Goal: Check status: Check status

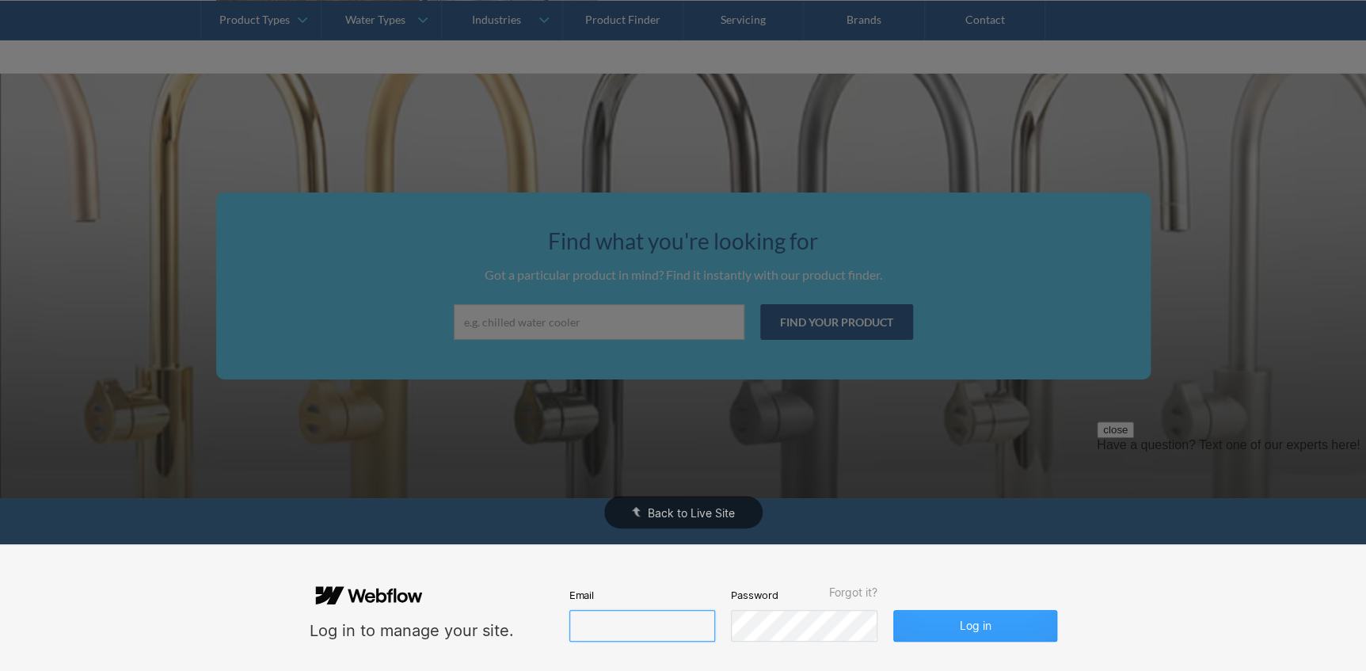
type input "[PERSON_NAME][EMAIL_ADDRESS][DOMAIN_NAME]"
click at [941, 618] on button "Log in" at bounding box center [974, 626] width 163 height 32
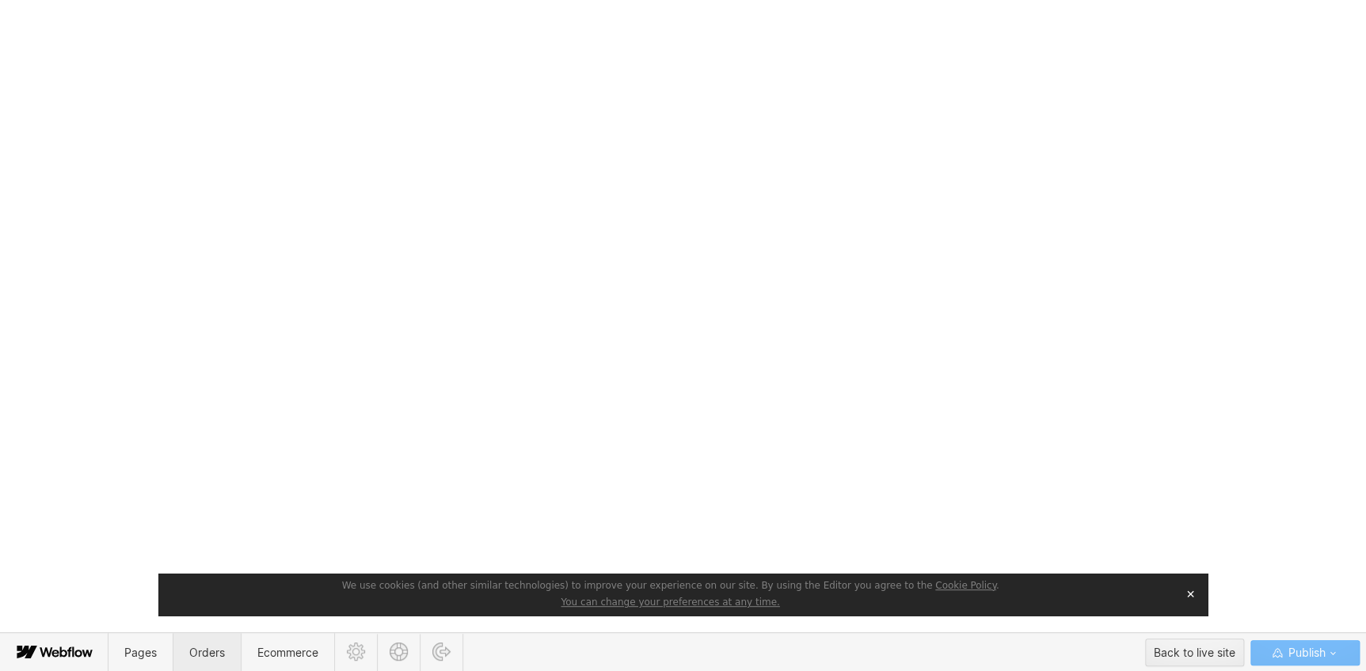
click at [216, 653] on span "Orders" at bounding box center [207, 652] width 36 height 13
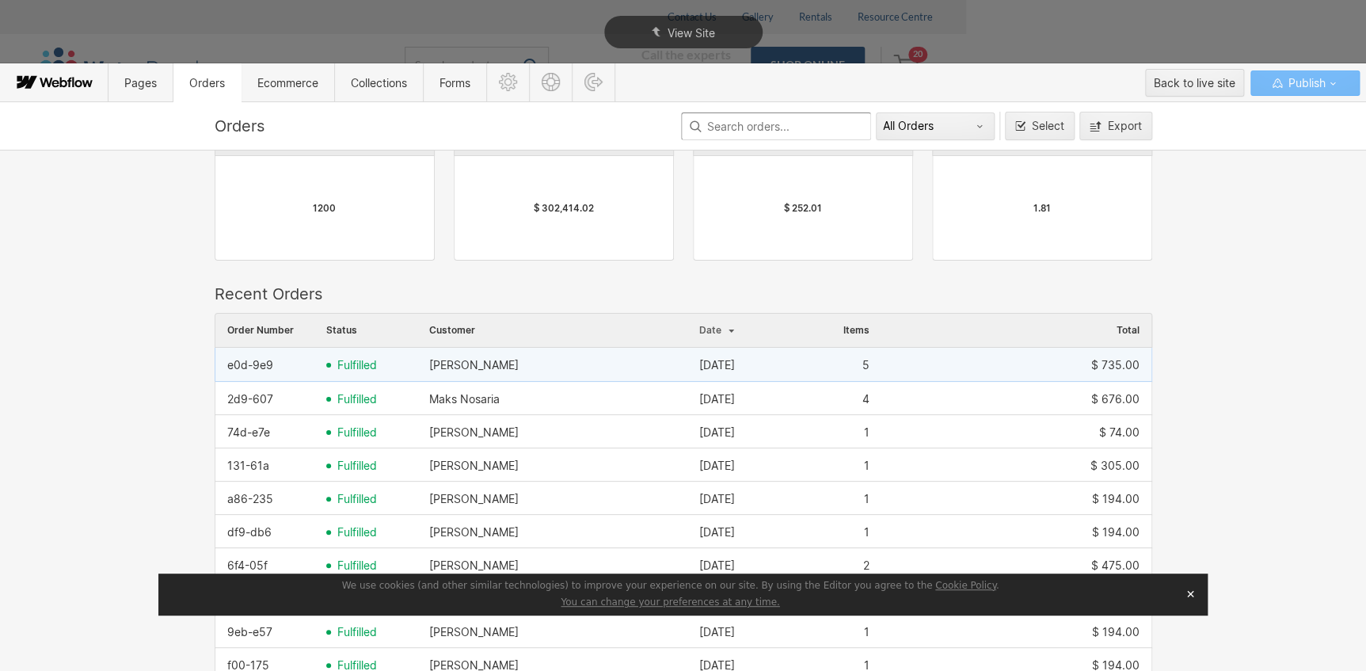
scroll to position [215, 0]
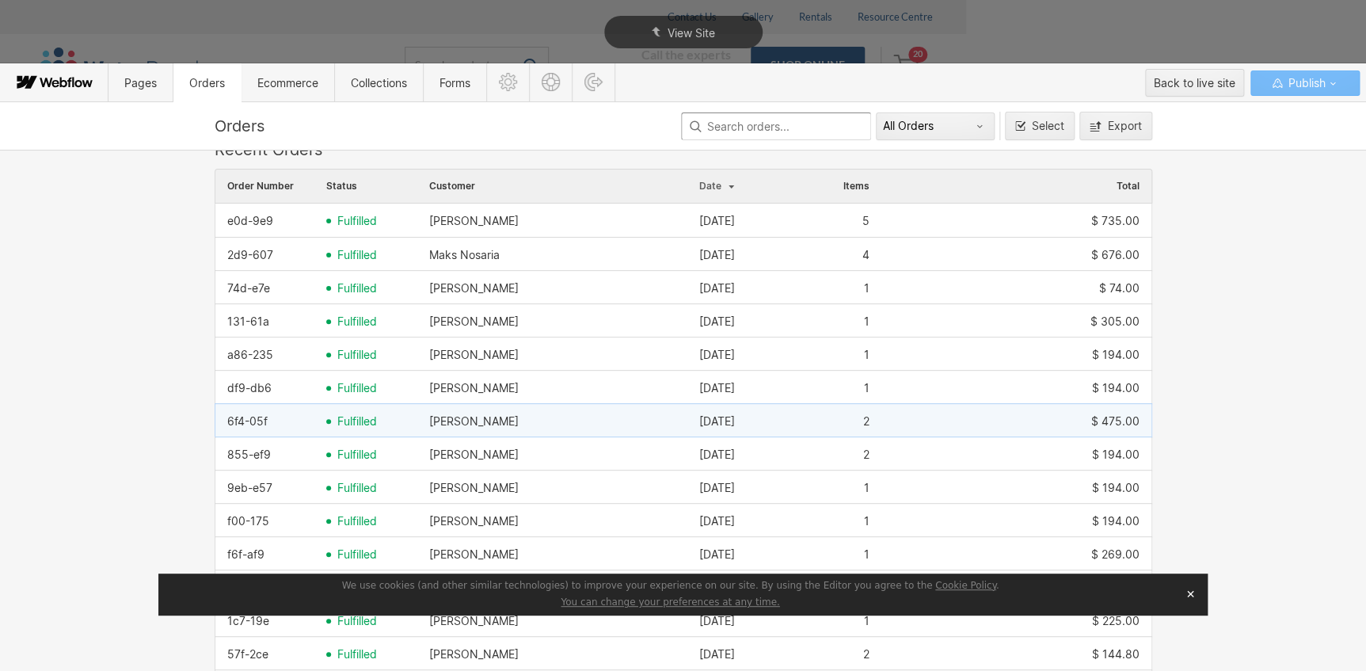
click at [356, 421] on span "fulfilled" at bounding box center [357, 421] width 40 height 13
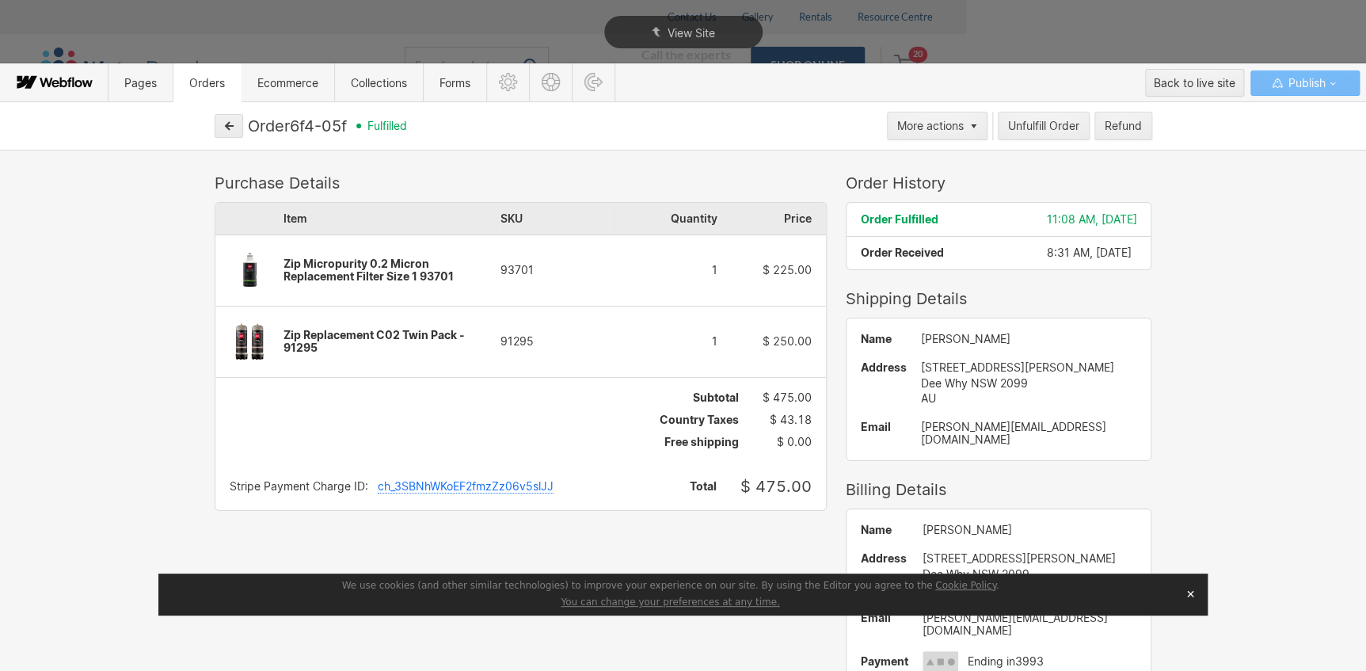
click at [894, 217] on span "Order Fulfilled" at bounding box center [900, 218] width 78 height 13
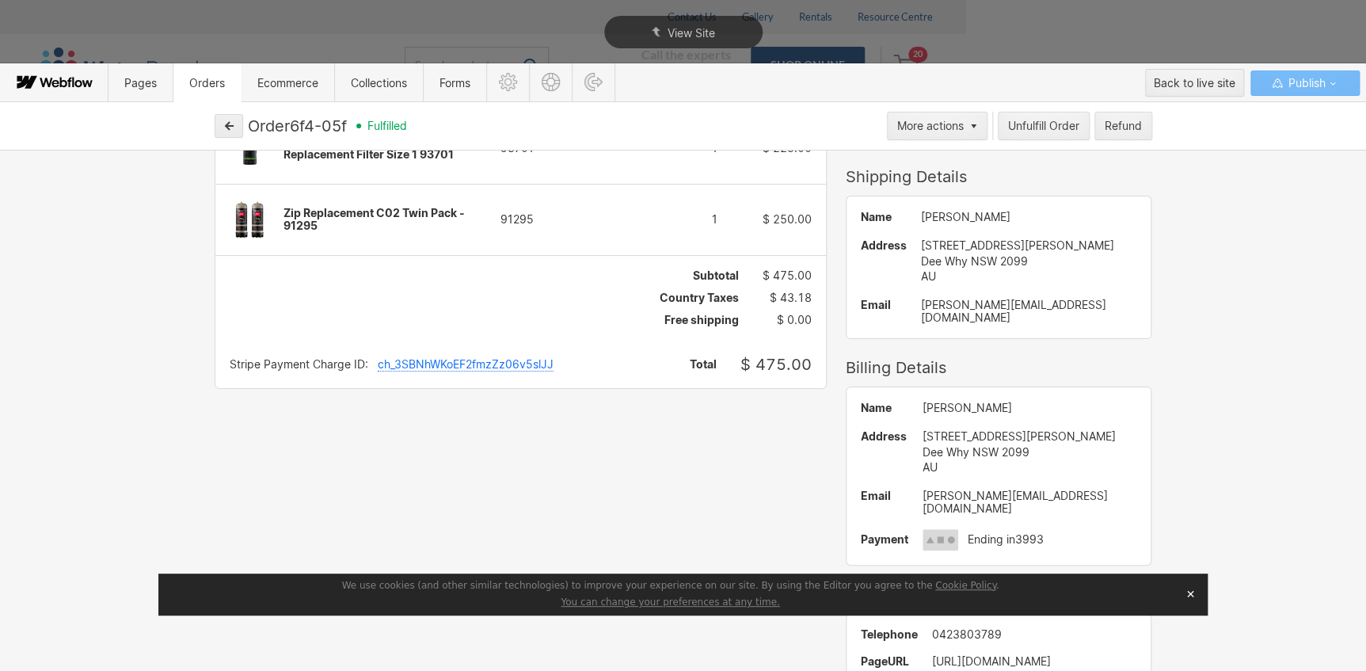
scroll to position [0, 0]
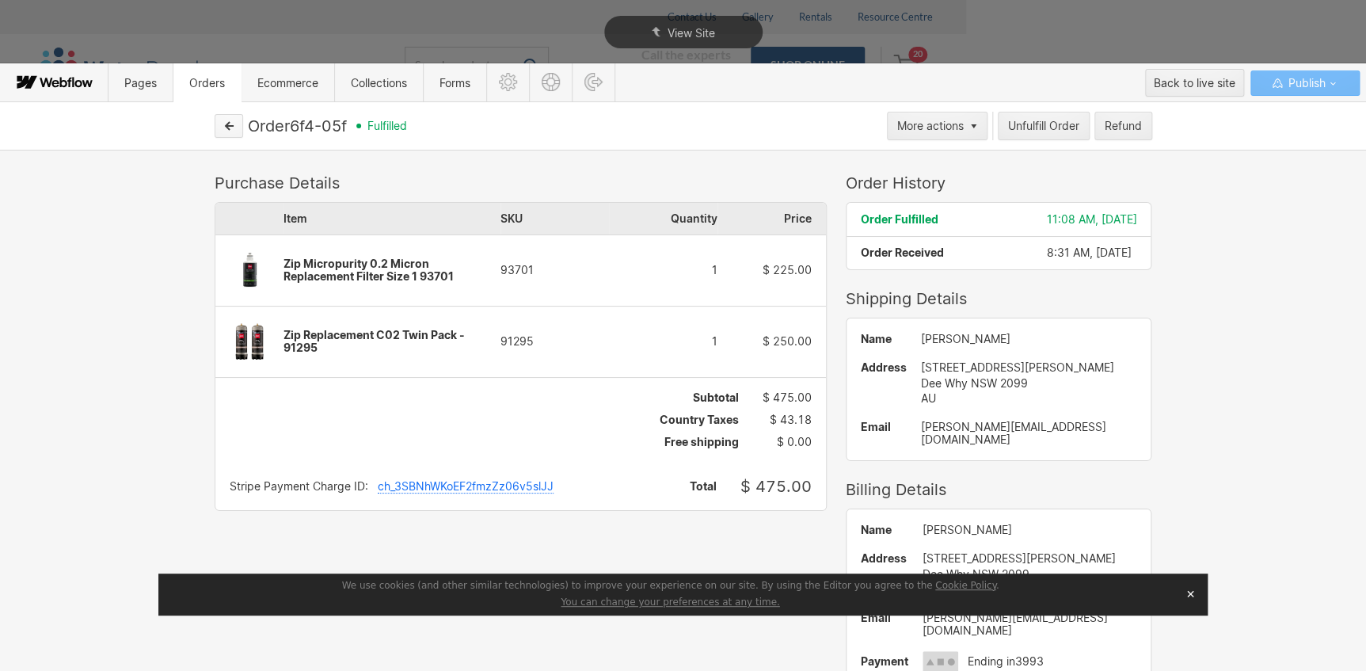
click at [226, 126] on icon "button" at bounding box center [230, 126] width 8 height 8
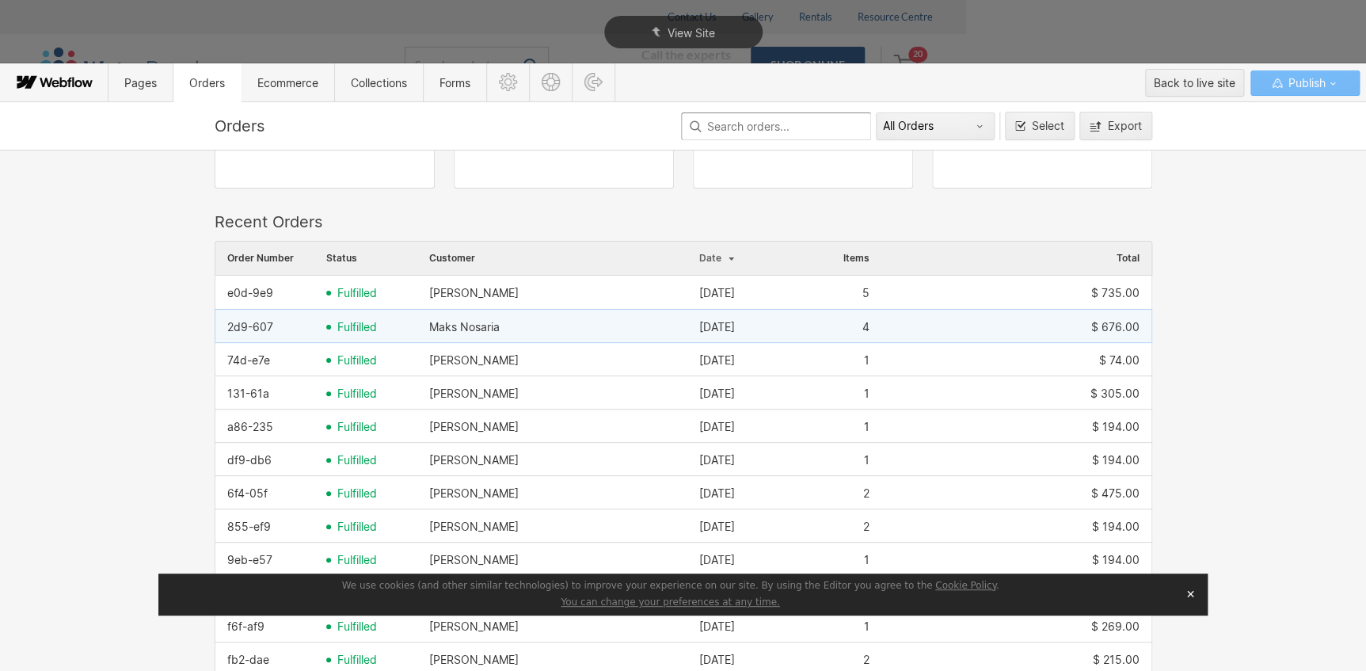
scroll to position [618, 0]
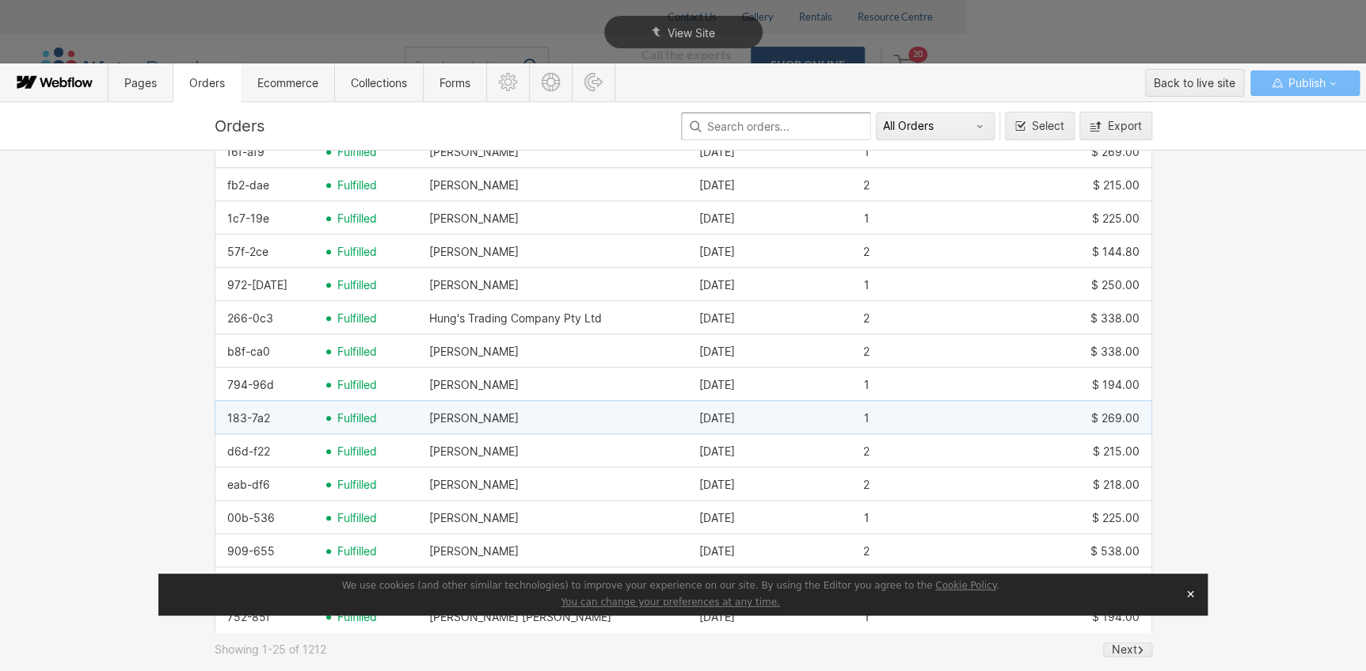
click at [360, 418] on span "fulfilled" at bounding box center [357, 418] width 40 height 13
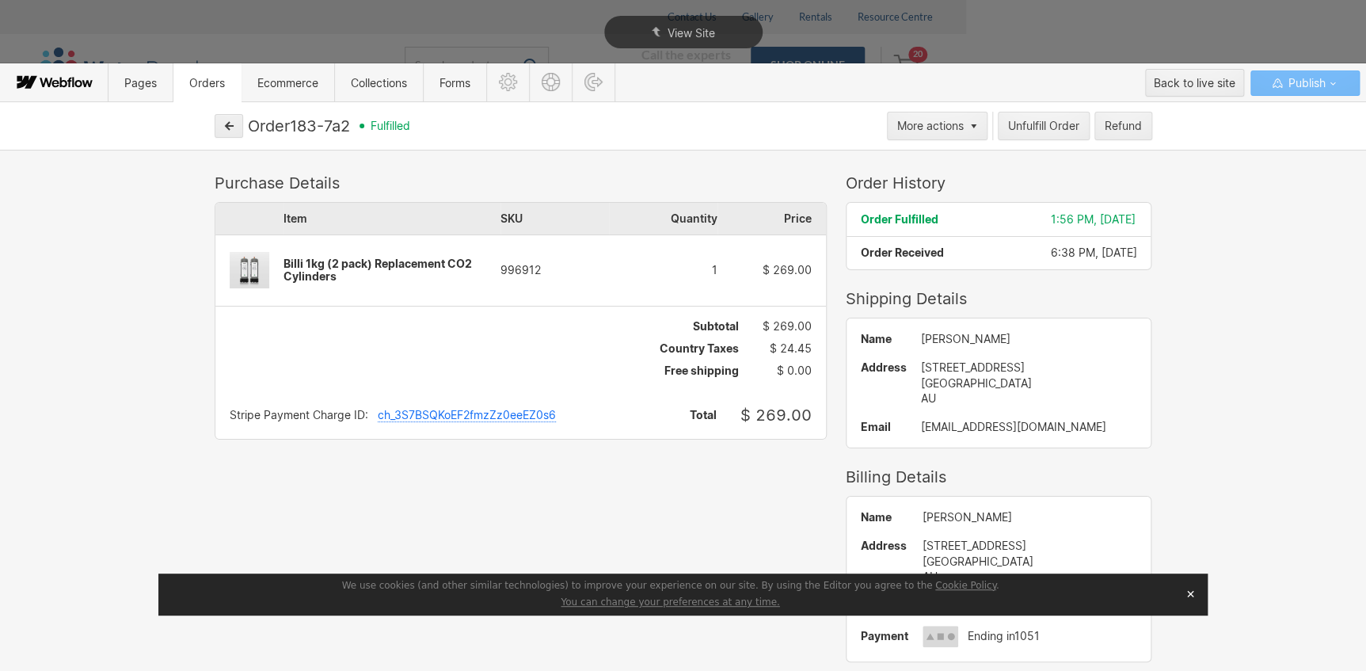
drag, startPoint x: 356, startPoint y: 123, endPoint x: 295, endPoint y: 125, distance: 60.2
click at [295, 125] on div "Order 183-7a2 fulfilled" at bounding box center [565, 125] width 634 height 19
click at [232, 131] on button "button" at bounding box center [229, 126] width 29 height 24
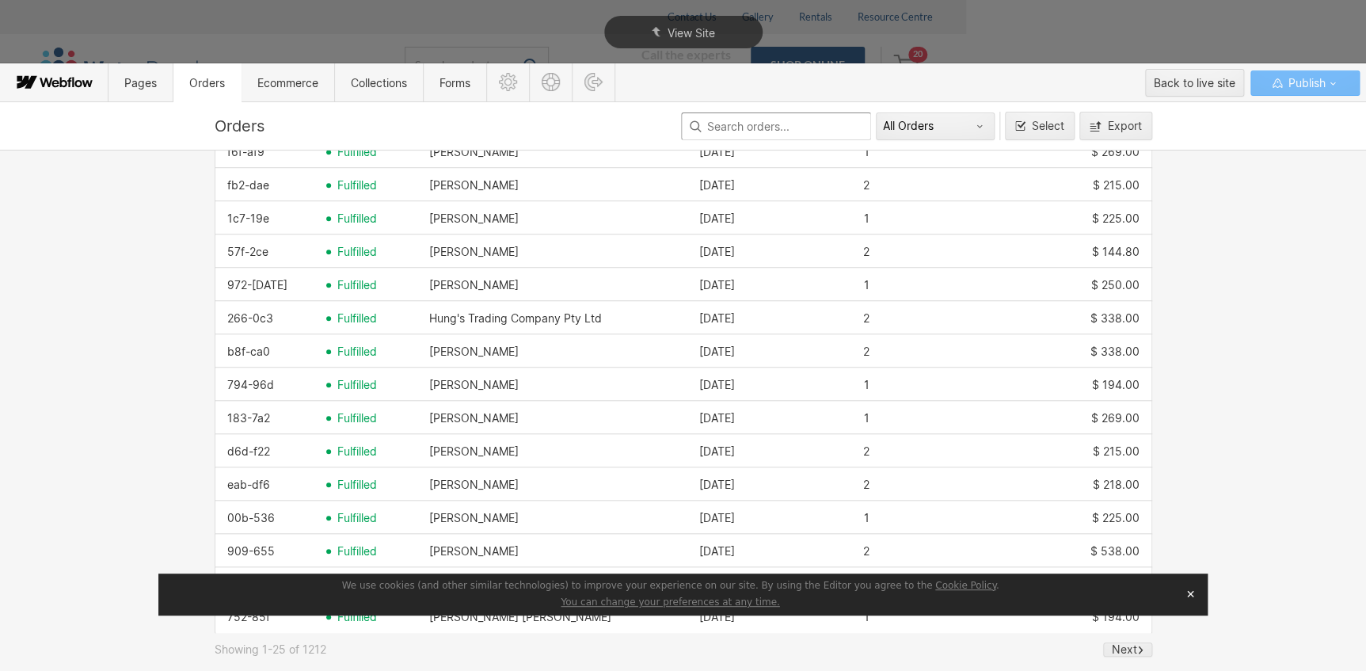
click at [803, 132] on input at bounding box center [776, 126] width 190 height 28
type input "[PERSON_NAME]"
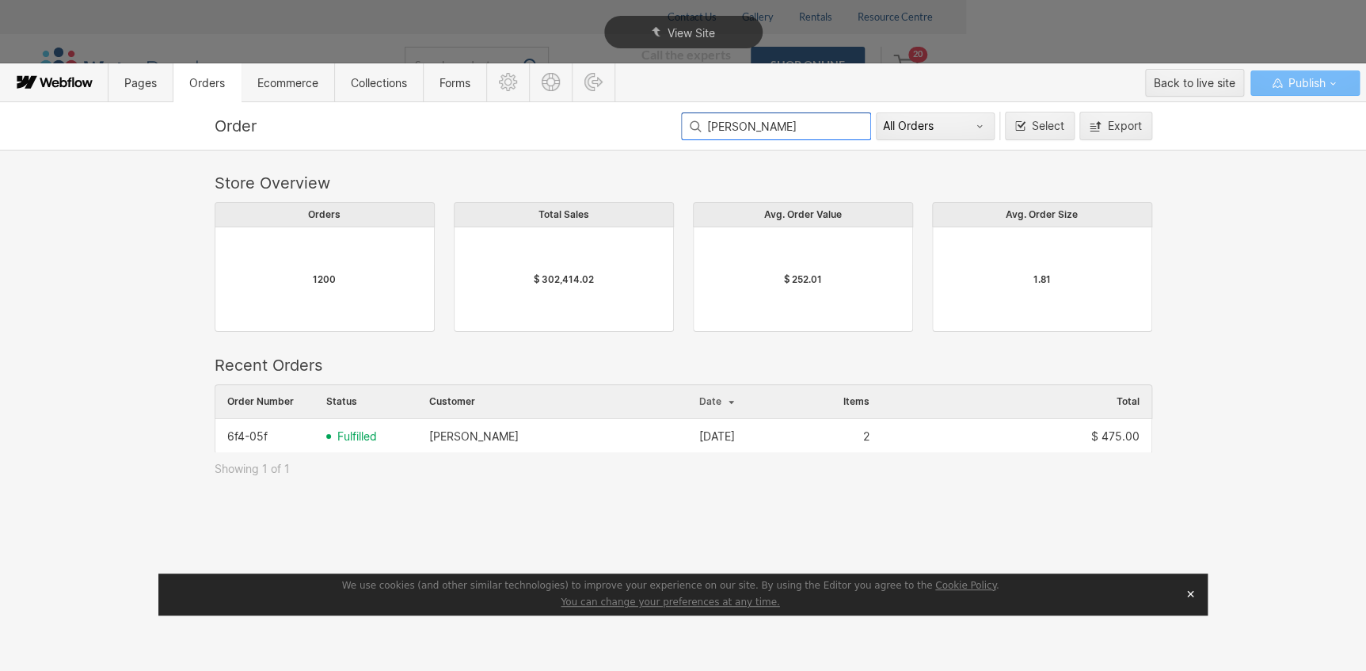
scroll to position [11, 12]
click at [369, 436] on span "fulfilled" at bounding box center [357, 436] width 40 height 13
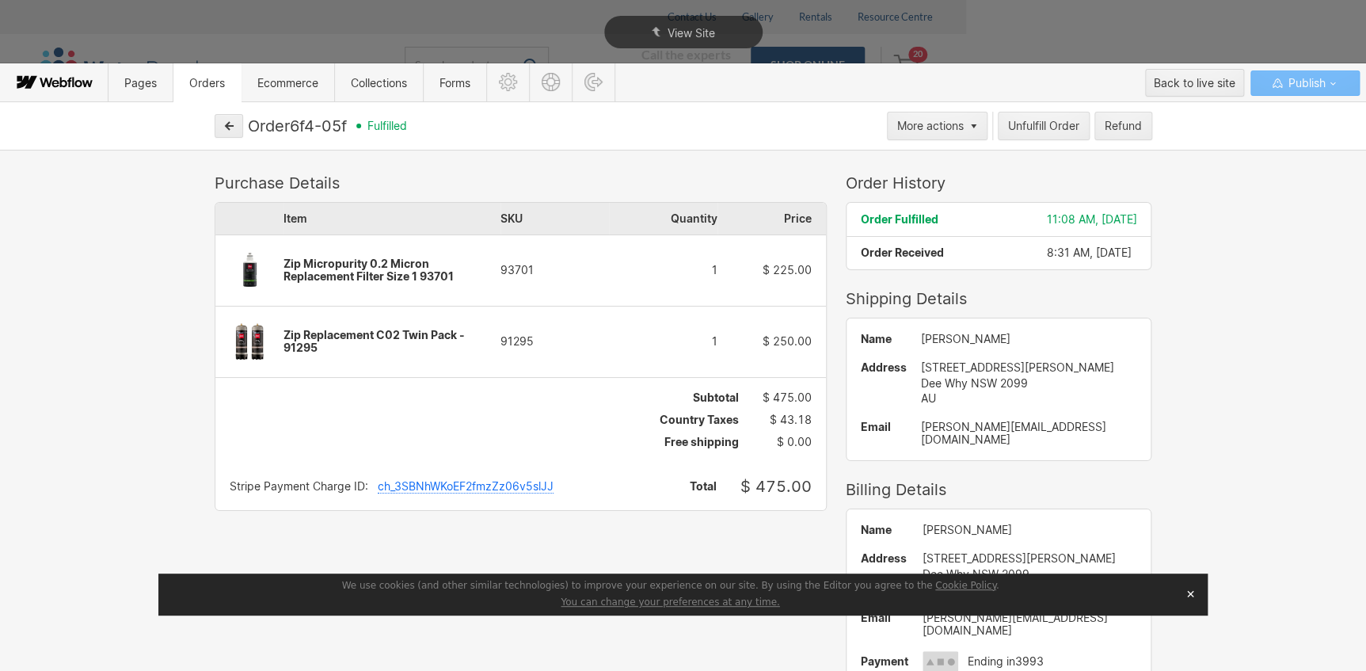
scroll to position [0, 0]
drag, startPoint x: 350, startPoint y: 127, endPoint x: 296, endPoint y: 127, distance: 53.9
click at [296, 127] on div "Order 6f4-05f fulfilled" at bounding box center [565, 125] width 634 height 19
